Goal: Navigation & Orientation: Find specific page/section

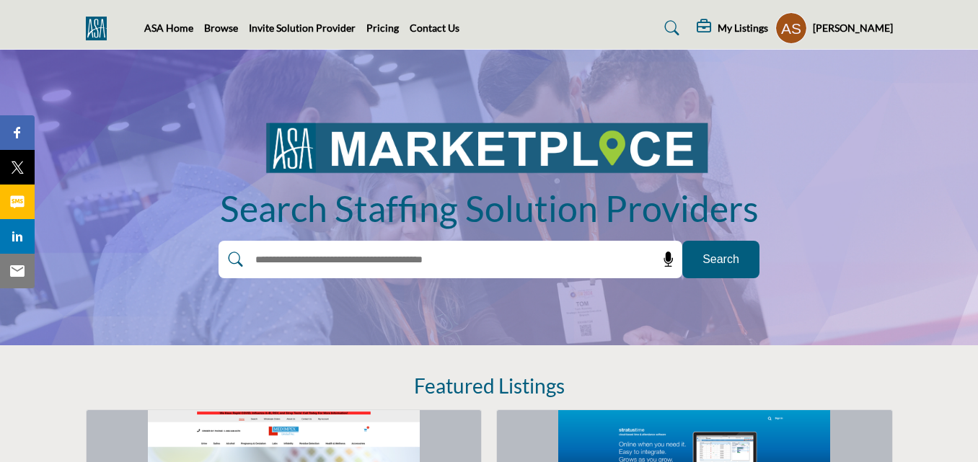
click at [729, 260] on span "Search" at bounding box center [720, 259] width 37 height 17
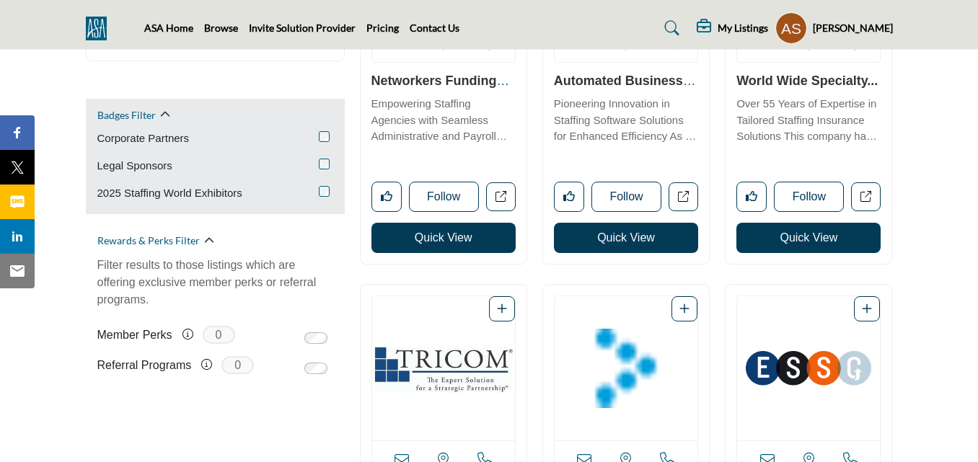
scroll to position [933, 0]
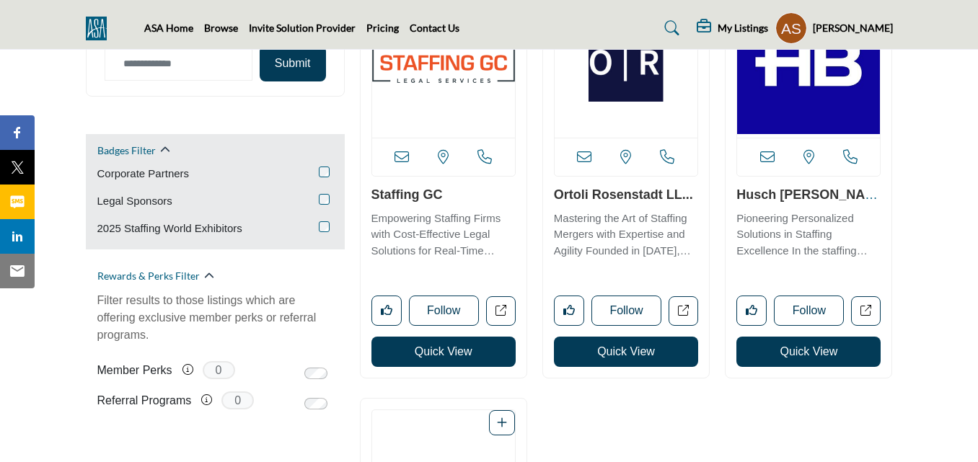
scroll to position [897, 0]
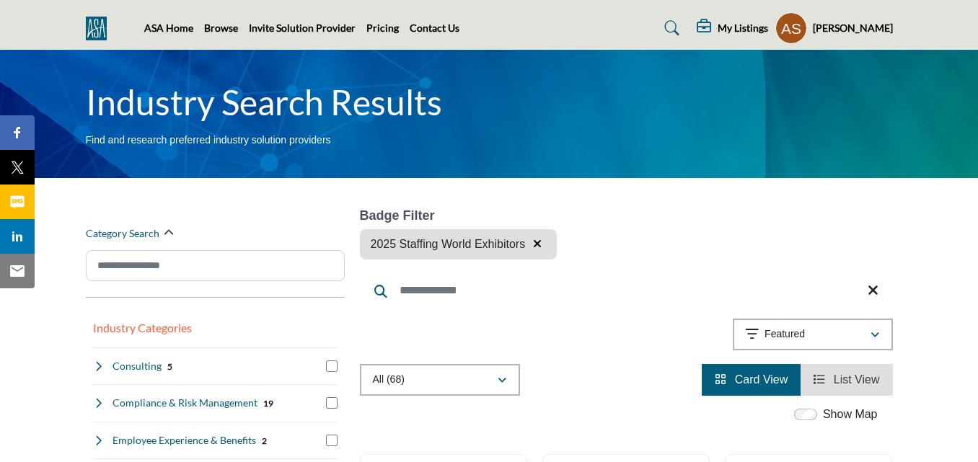
click at [865, 380] on span "List View" at bounding box center [857, 380] width 46 height 12
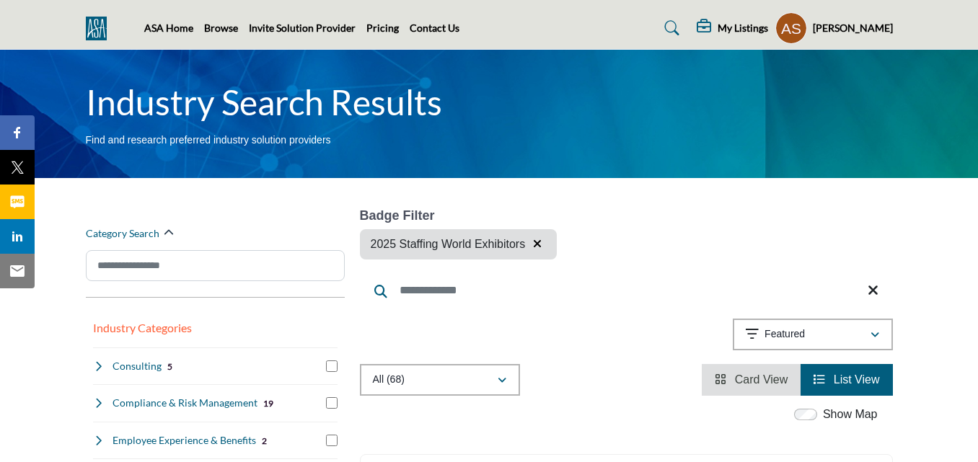
scroll to position [342, 0]
click at [775, 379] on span "Card View" at bounding box center [761, 380] width 53 height 12
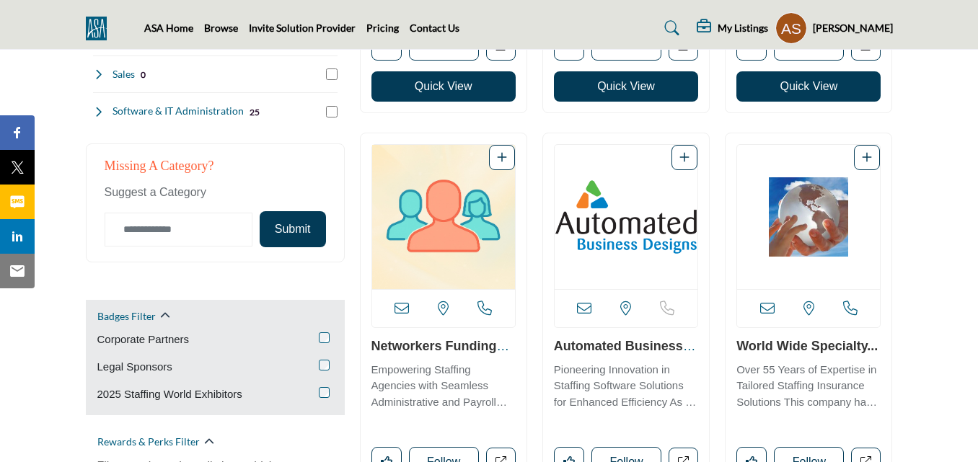
scroll to position [741, 0]
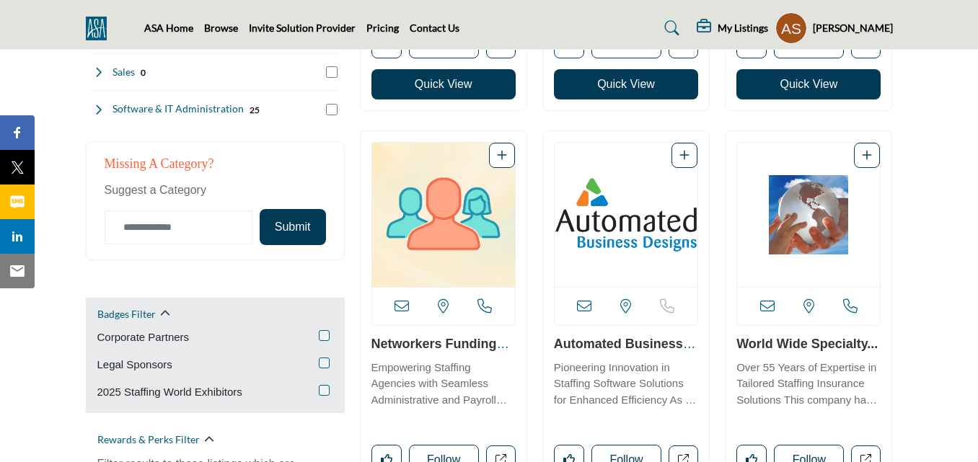
scroll to position [741, 0]
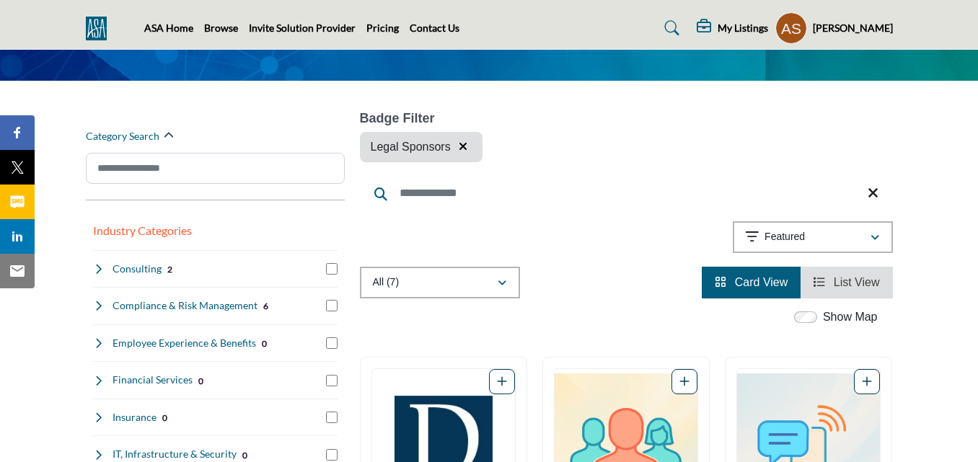
scroll to position [133, 0]
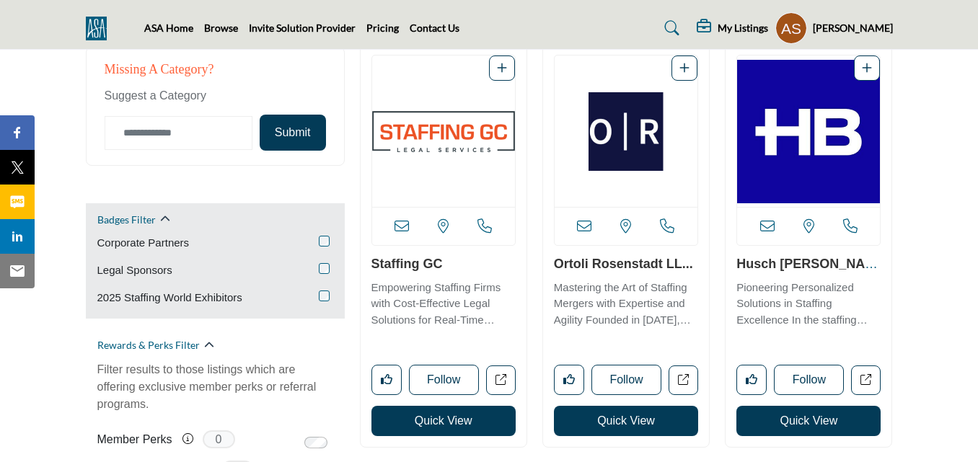
scroll to position [836, 0]
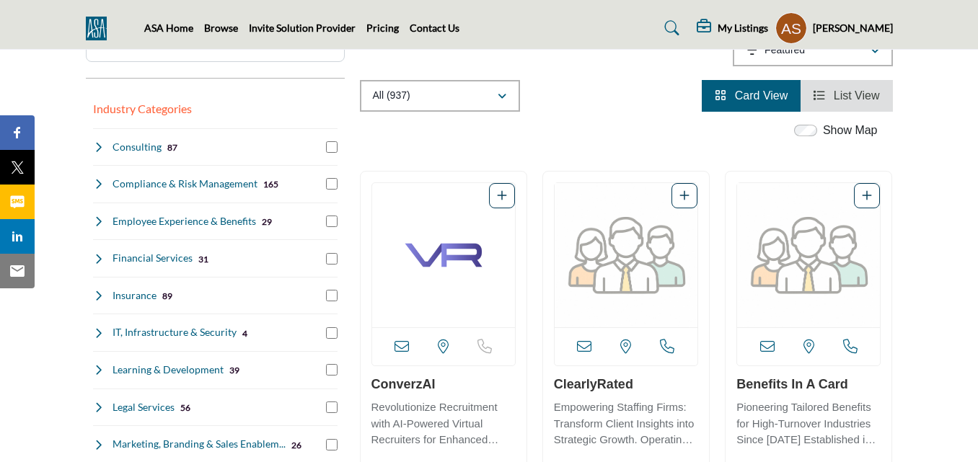
scroll to position [208, 0]
